Goal: Task Accomplishment & Management: Manage account settings

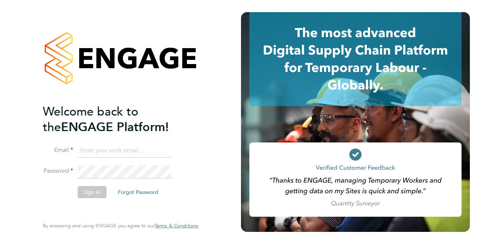
click at [121, 150] on input at bounding box center [125, 151] width 94 height 14
type input "[PERSON_NAME][EMAIL_ADDRESS][DOMAIN_NAME]"
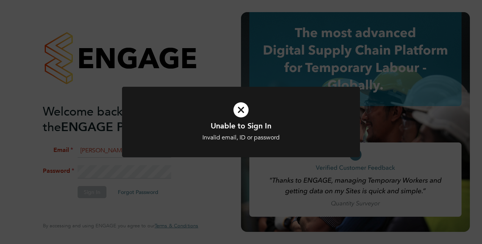
click at [180, 180] on div "Unable to Sign In Invalid email, ID or password Cancel Okay" at bounding box center [241, 122] width 482 height 244
click at [178, 161] on div "Unable to Sign In Invalid email, ID or password Cancel Okay" at bounding box center [241, 127] width 238 height 80
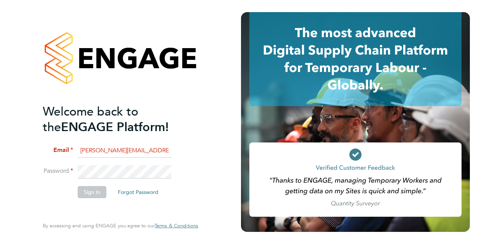
click at [136, 191] on button "Forgot Password" at bounding box center [138, 192] width 53 height 12
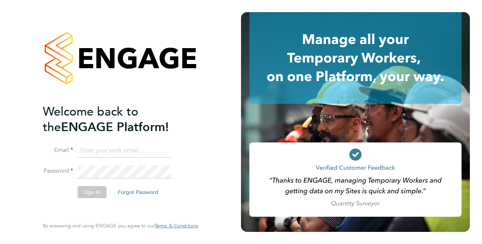
click at [102, 149] on input at bounding box center [125, 151] width 94 height 14
type input "[PERSON_NAME][EMAIL_ADDRESS][DOMAIN_NAME]"
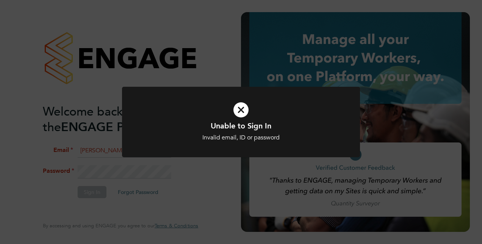
click at [242, 108] on icon at bounding box center [240, 110] width 197 height 30
click at [240, 107] on icon at bounding box center [240, 110] width 197 height 30
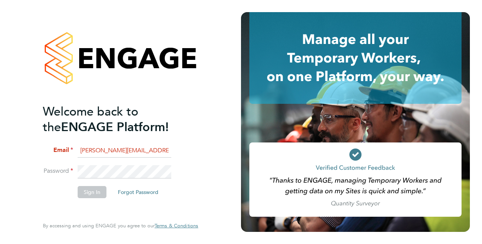
click at [142, 191] on button "Forgot Password" at bounding box center [138, 192] width 53 height 12
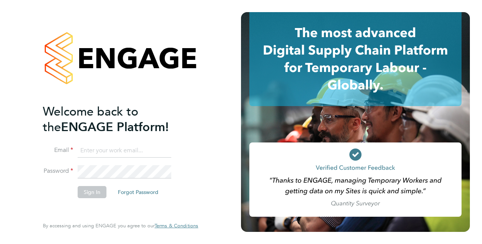
click at [132, 189] on button "Forgot Password" at bounding box center [138, 192] width 53 height 12
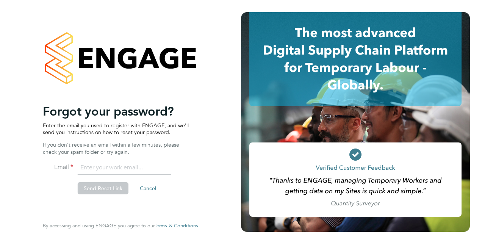
click at [116, 167] on input "email" at bounding box center [125, 168] width 94 height 14
type input "[PERSON_NAME][EMAIL_ADDRESS][DOMAIN_NAME]"
click at [102, 187] on button "Send Reset Link" at bounding box center [103, 188] width 51 height 12
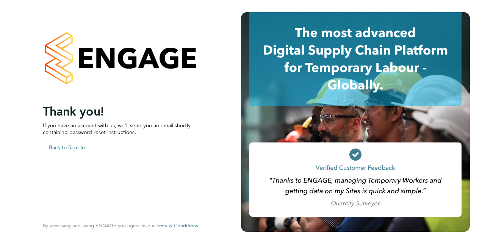
click at [73, 146] on button "Back to Sign In" at bounding box center [67, 147] width 48 height 12
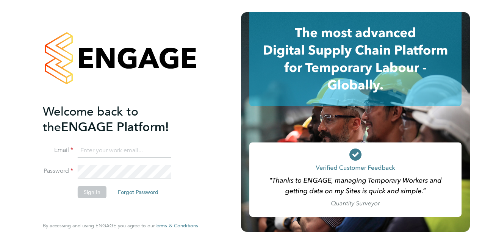
click at [92, 149] on input at bounding box center [125, 151] width 94 height 14
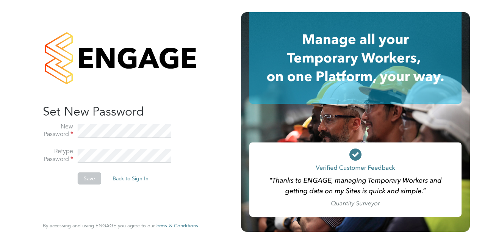
click at [188, 93] on div at bounding box center [120, 58] width 155 height 92
click at [164, 117] on h2 "Set New Password" at bounding box center [117, 112] width 148 height 16
click at [89, 178] on button "Save" at bounding box center [89, 178] width 23 height 12
click at [86, 174] on button "Save" at bounding box center [89, 178] width 23 height 12
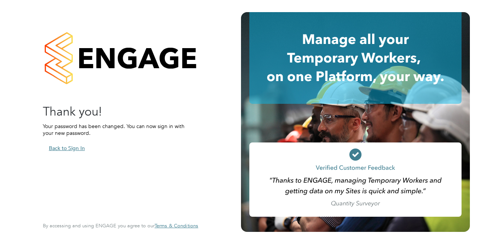
click at [65, 148] on button "Back to Sign In" at bounding box center [67, 148] width 48 height 12
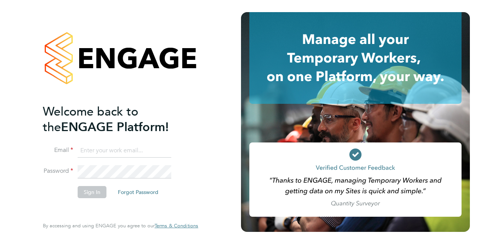
click at [95, 149] on input at bounding box center [125, 151] width 94 height 14
click at [85, 191] on button "Sign In" at bounding box center [92, 192] width 29 height 12
click at [97, 191] on button "Sign In" at bounding box center [92, 192] width 29 height 12
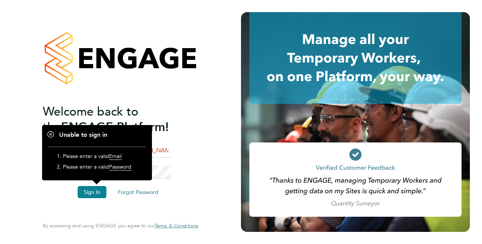
click at [90, 191] on button "Sign In" at bounding box center [92, 192] width 29 height 12
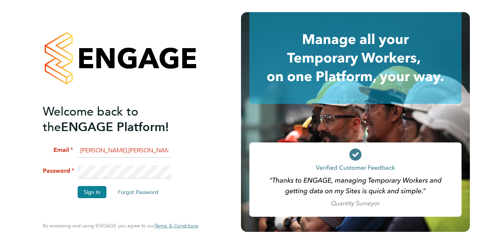
click at [115, 150] on input "Keith.smith" at bounding box center [125, 151] width 94 height 14
type input "Keith.Smith2@vistry.co.uk"
click at [89, 190] on button "Sign In" at bounding box center [92, 192] width 29 height 12
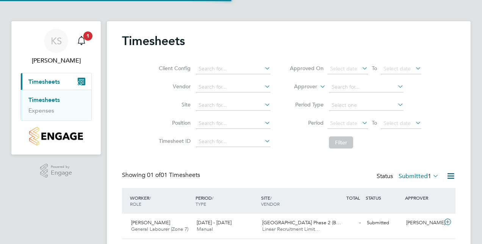
scroll to position [19, 66]
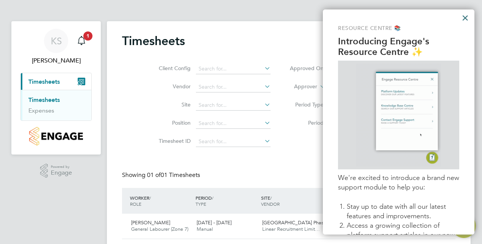
click at [464, 17] on button "×" at bounding box center [465, 18] width 7 height 12
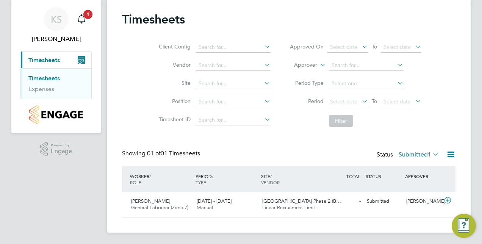
scroll to position [22, 0]
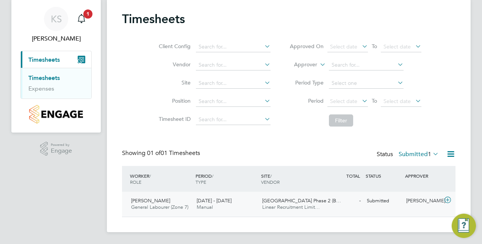
click at [148, 200] on span "[PERSON_NAME]" at bounding box center [150, 200] width 39 height 6
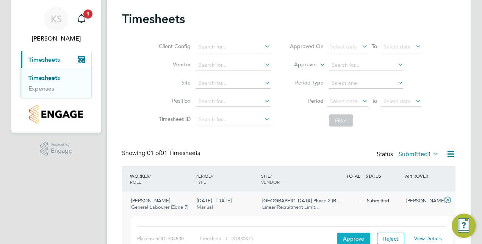
click at [355, 235] on button "Approve" at bounding box center [353, 239] width 33 height 12
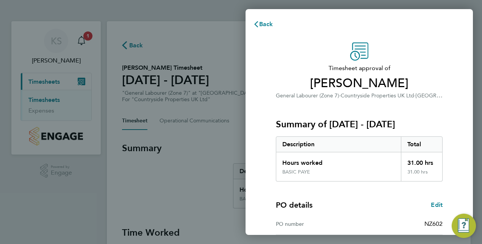
click at [164, 181] on div "Back Timesheet approval of [PERSON_NAME] General Labourer (Zone 7) · Countrysid…" at bounding box center [241, 122] width 482 height 244
click at [436, 189] on div "PO details Edit PO number NZ602 Start date [DATE]" at bounding box center [359, 219] width 167 height 75
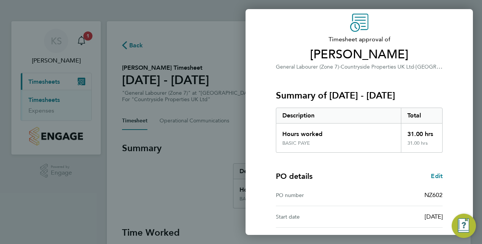
scroll to position [97, 0]
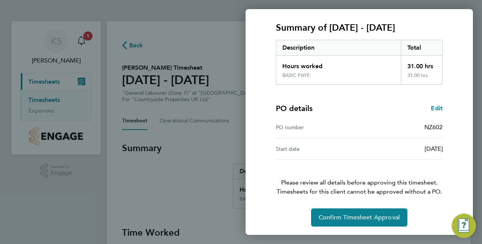
drag, startPoint x: 465, startPoint y: 140, endPoint x: 445, endPoint y: 230, distance: 91.6
click at [445, 230] on div "Timesheet approval of [PERSON_NAME] General Labourer (Zone 7) · Countryside Pro…" at bounding box center [359, 86] width 227 height 299
drag, startPoint x: 445, startPoint y: 230, endPoint x: 438, endPoint y: 223, distance: 9.4
click at [438, 223] on div "Confirm Timesheet Approval" at bounding box center [359, 217] width 185 height 18
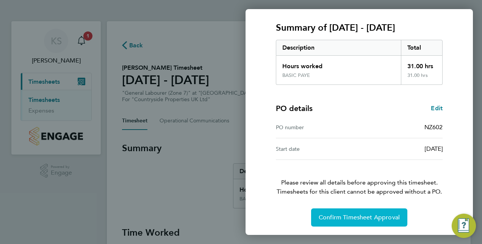
click at [372, 214] on span "Confirm Timesheet Approval" at bounding box center [359, 218] width 81 height 8
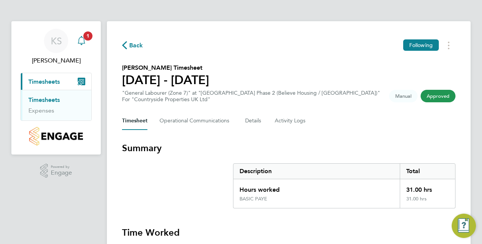
click at [83, 41] on icon "Main navigation" at bounding box center [81, 40] width 9 height 9
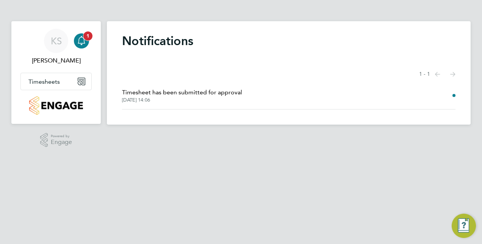
click at [85, 41] on icon "Main navigation" at bounding box center [81, 40] width 9 height 9
click at [95, 50] on app-nav-sections-wrapper "KS [PERSON_NAME] Notifications 1 Applications: Timesheets Timesheets Expenses" at bounding box center [55, 72] width 89 height 103
